Goal: Information Seeking & Learning: Learn about a topic

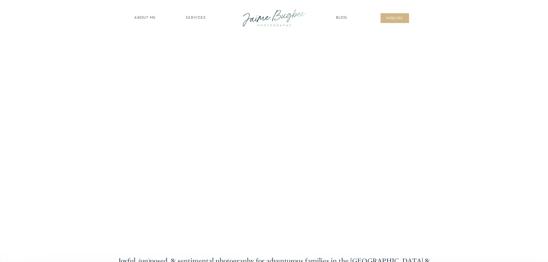
click at [195, 17] on nav "SERVICES" at bounding box center [196, 18] width 33 height 6
click at [200, 67] on nav "FOR PHOTOGS" at bounding box center [196, 66] width 44 height 5
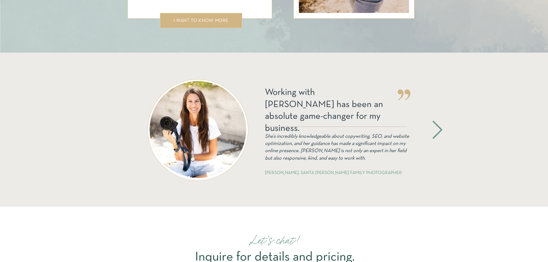
scroll to position [1123, 0]
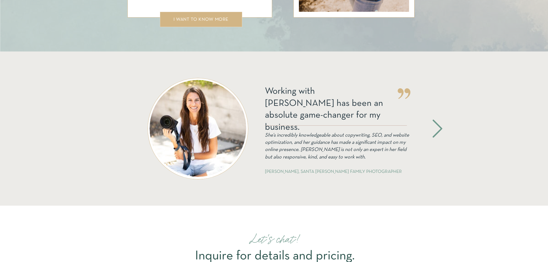
click at [436, 125] on icon at bounding box center [437, 128] width 23 height 21
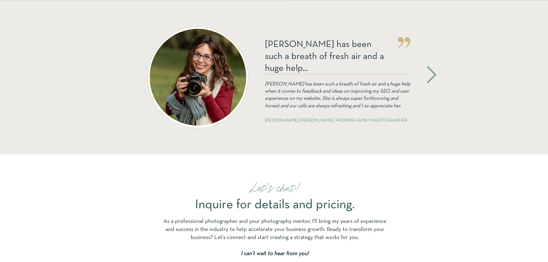
scroll to position [1174, 0]
click at [430, 68] on icon at bounding box center [432, 74] width 20 height 22
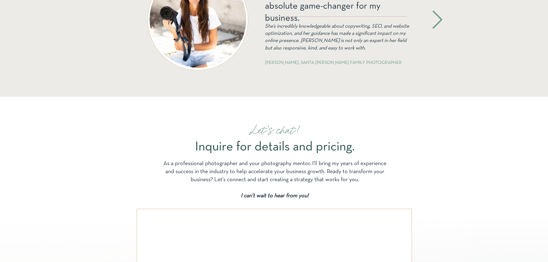
scroll to position [1146, 0]
